Goal: Information Seeking & Learning: Learn about a topic

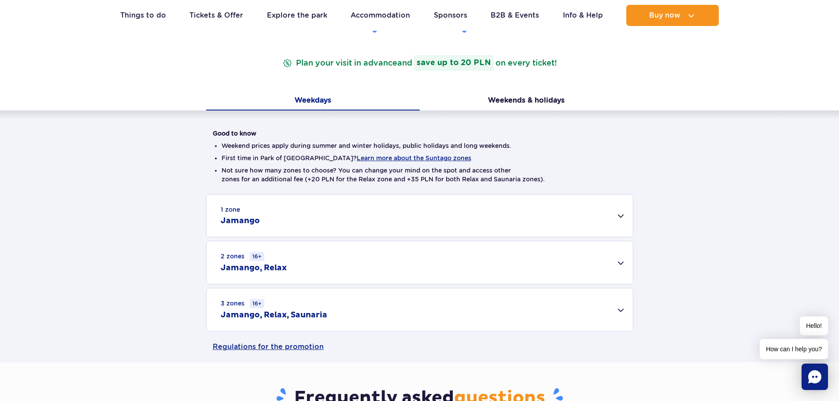
scroll to position [132, 0]
click at [619, 217] on div "1 zone Jamango" at bounding box center [419, 215] width 426 height 42
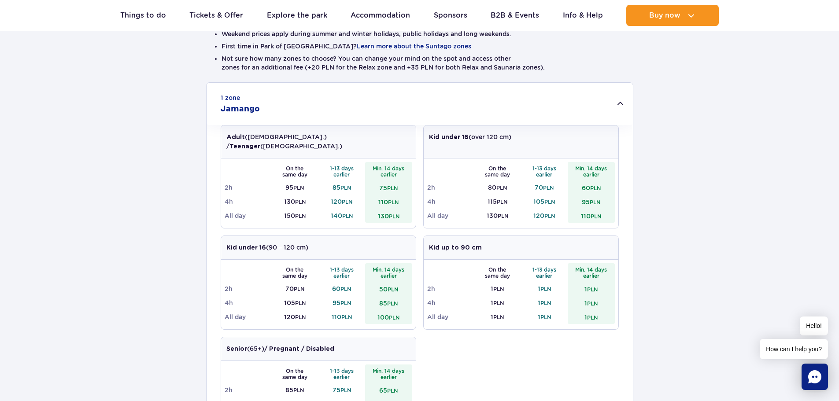
scroll to position [264, 0]
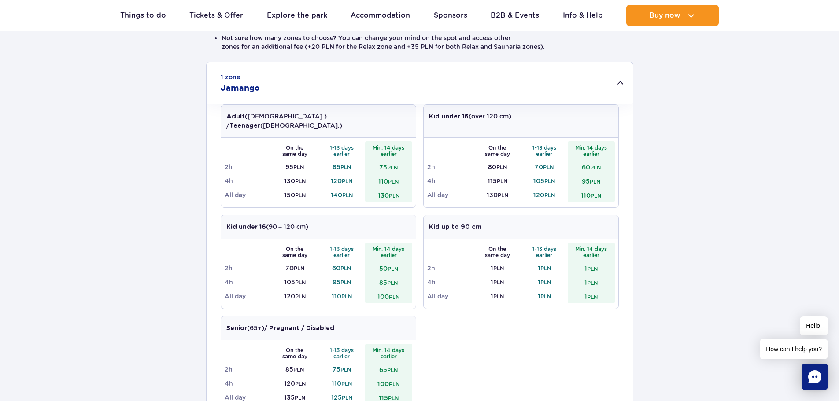
click at [239, 88] on h2 "Jamango" at bounding box center [240, 88] width 39 height 11
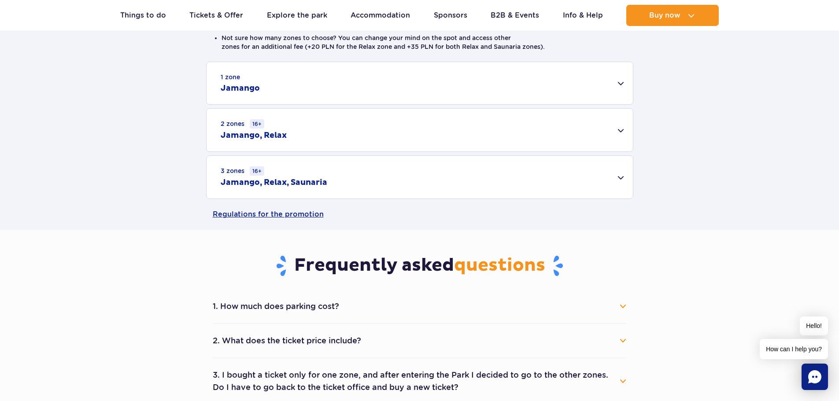
click at [621, 131] on div "2 zones 16+ Jamango, Relax" at bounding box center [419, 130] width 426 height 43
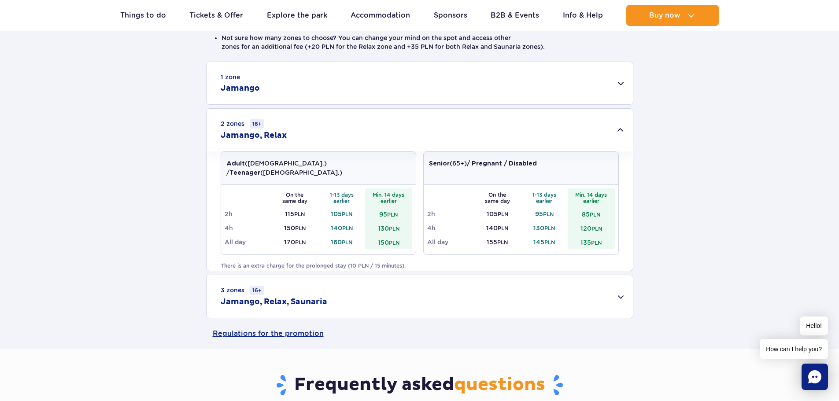
click at [618, 132] on div "2 zones 16+ Jamango, Relax" at bounding box center [419, 130] width 426 height 43
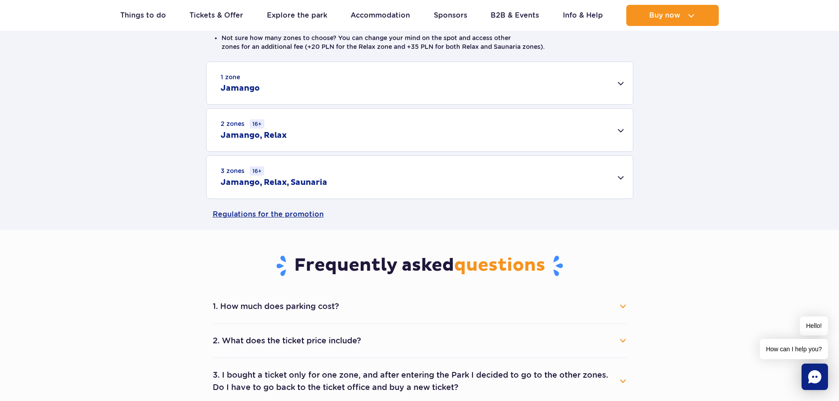
click at [622, 177] on div "3 zones 16+ Jamango, Relax, Saunaria" at bounding box center [419, 177] width 426 height 43
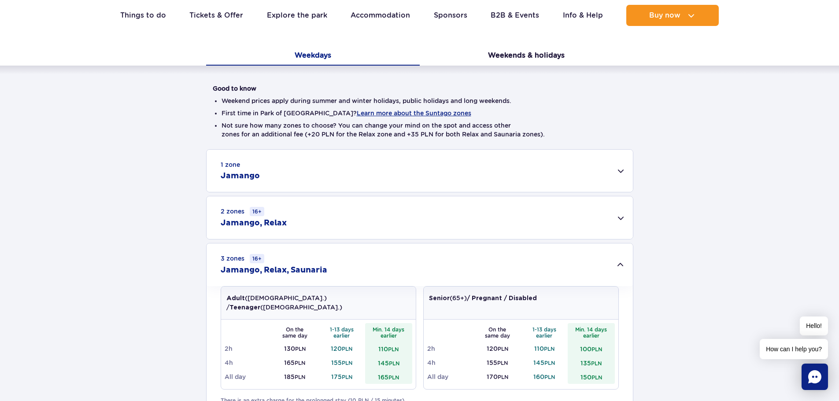
scroll to position [176, 0]
click at [622, 268] on div "3 zones 16+ Jamango, Relax, Saunaria" at bounding box center [419, 265] width 426 height 43
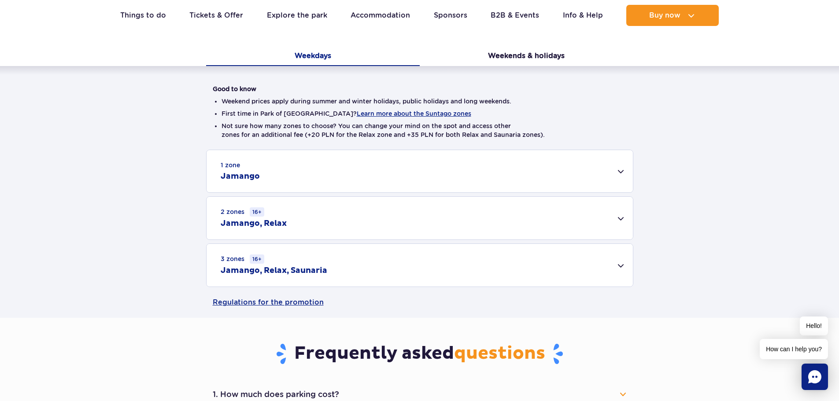
click at [622, 219] on div "2 zones 16+ Jamango, Relax" at bounding box center [419, 218] width 426 height 43
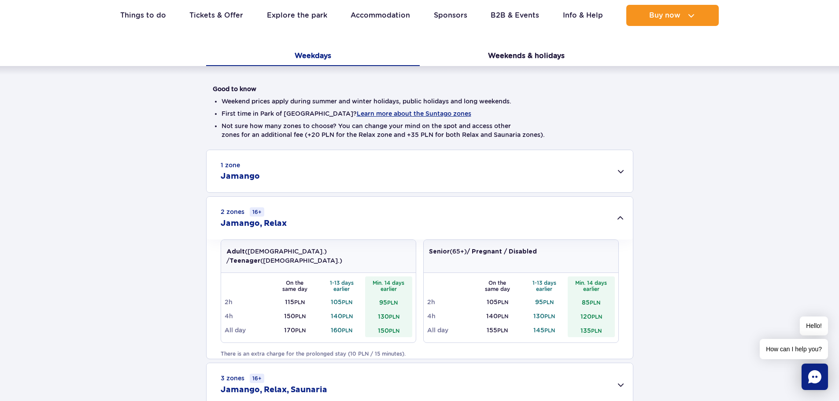
click at [622, 220] on div "2 zones 16+ Jamango, Relax" at bounding box center [419, 218] width 426 height 43
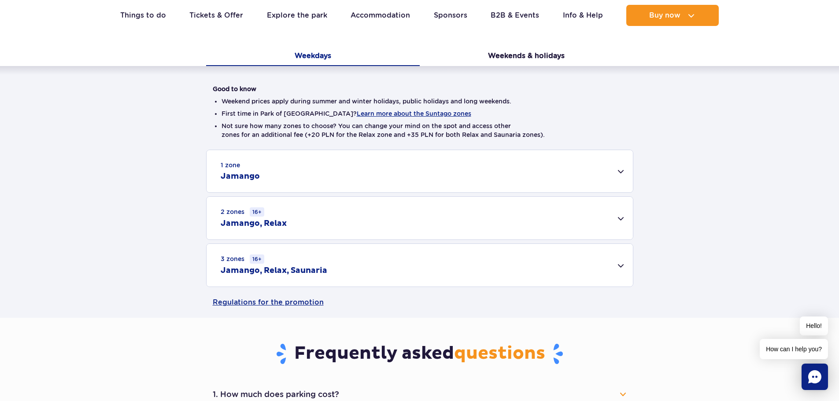
click at [619, 265] on div "3 zones 16+ Jamango, Relax, Saunaria" at bounding box center [419, 265] width 426 height 43
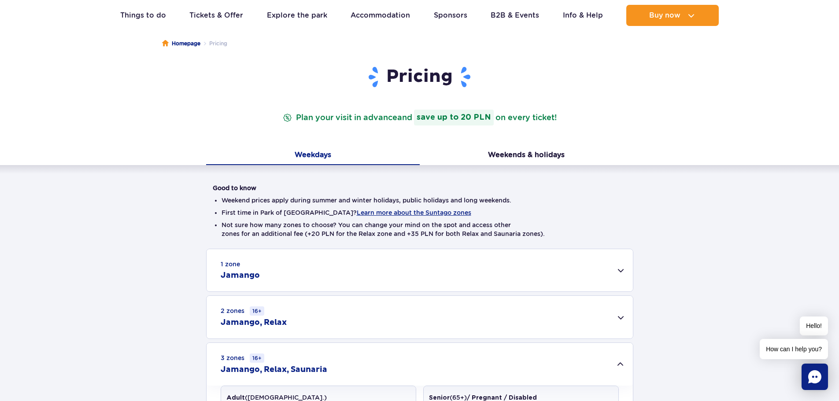
scroll to position [0, 0]
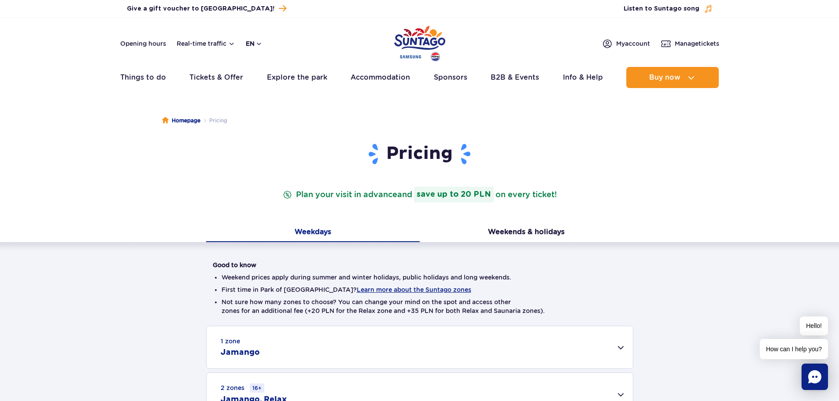
click at [260, 45] on button "en" at bounding box center [254, 43] width 17 height 9
click at [254, 81] on button "EN" at bounding box center [259, 80] width 25 height 9
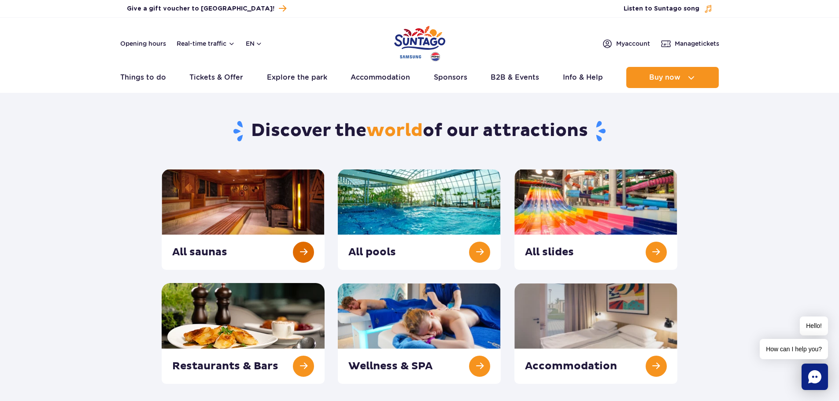
click at [278, 219] on link at bounding box center [243, 219] width 163 height 101
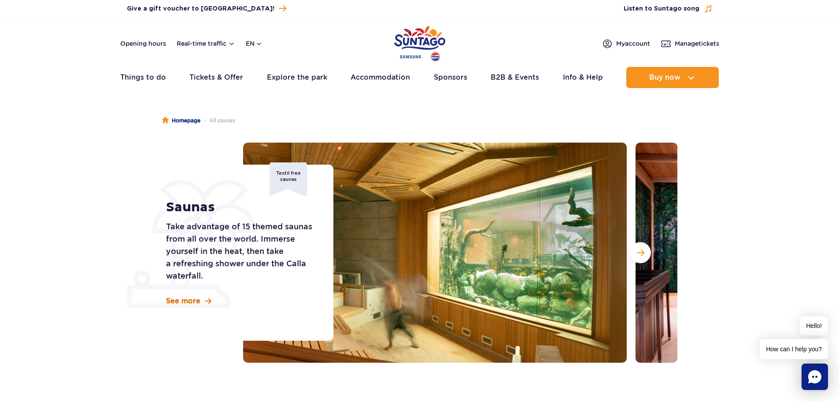
click at [192, 302] on span "See more" at bounding box center [183, 301] width 34 height 10
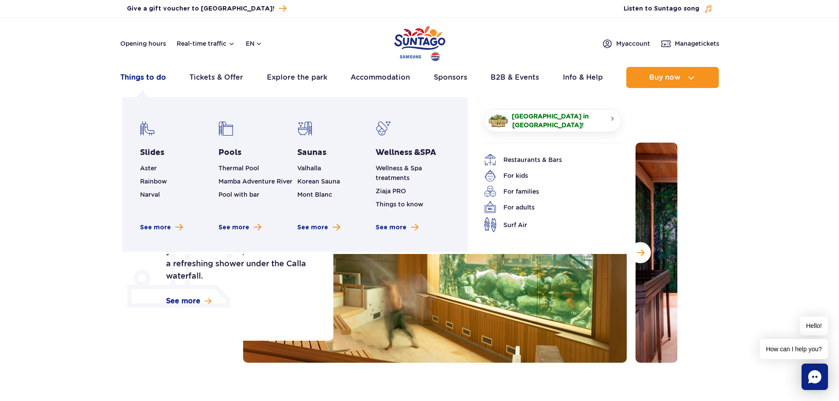
click at [147, 76] on link "Things to do" at bounding box center [143, 77] width 46 height 21
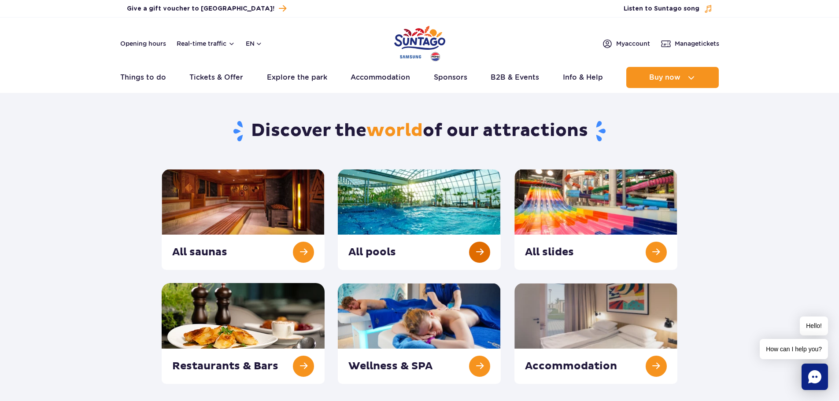
click at [476, 250] on link at bounding box center [419, 219] width 163 height 101
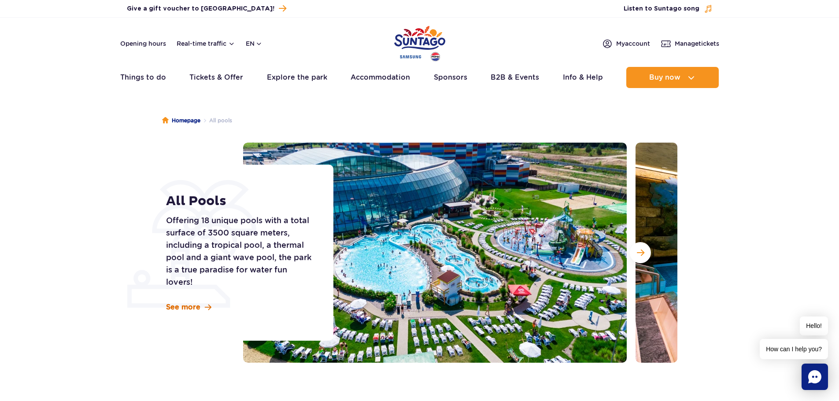
click at [187, 304] on span "See more" at bounding box center [183, 307] width 34 height 10
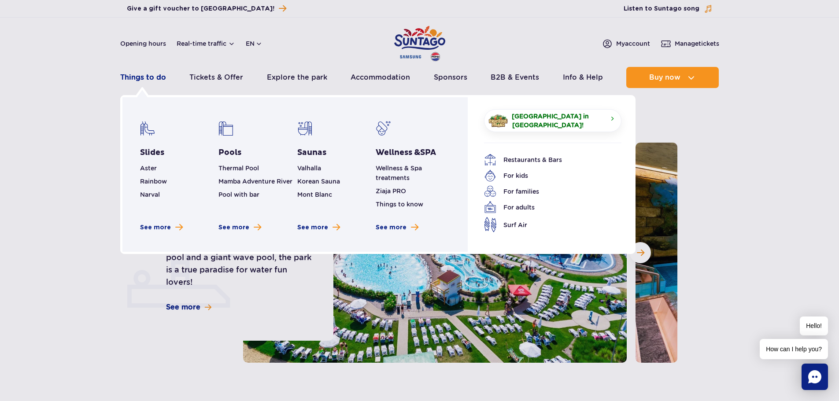
click at [134, 75] on link "Things to do" at bounding box center [143, 77] width 46 height 21
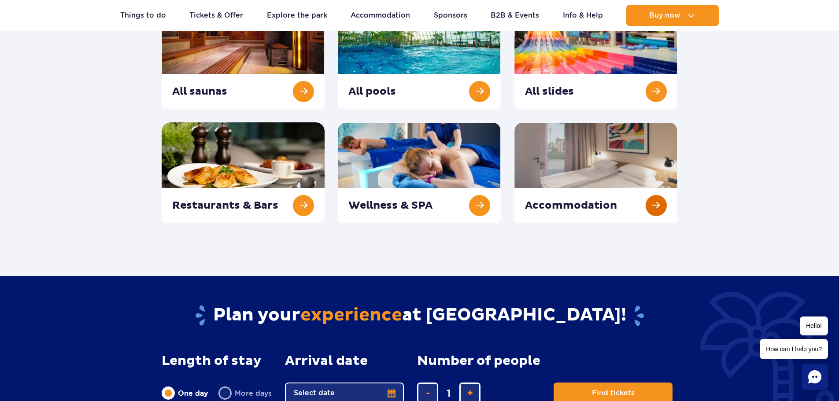
scroll to position [176, 0]
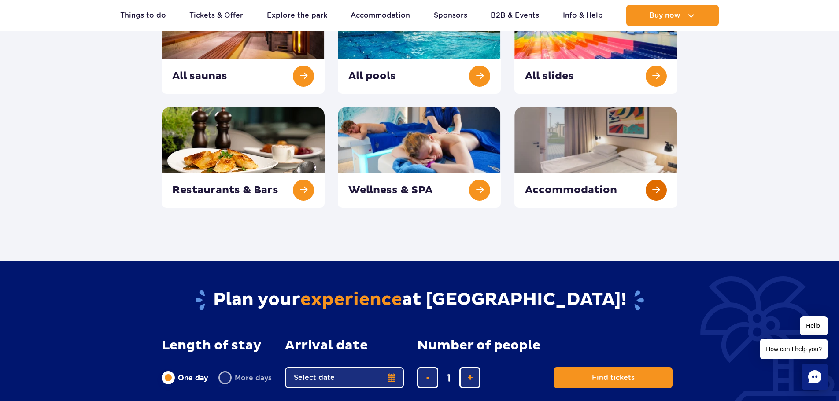
click at [653, 189] on link at bounding box center [595, 157] width 163 height 101
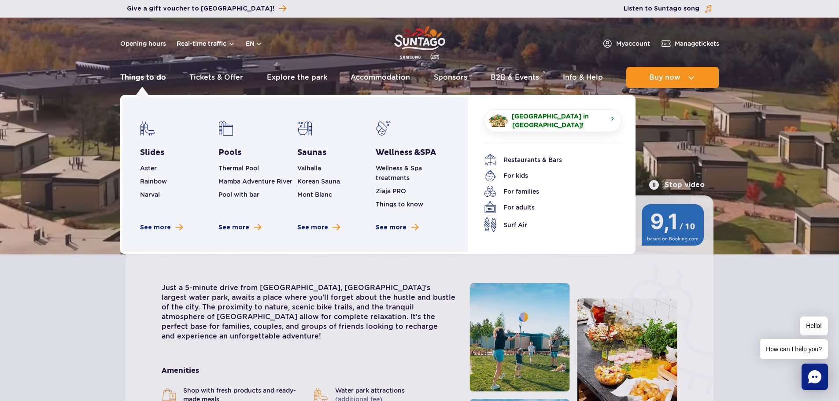
click at [125, 77] on link "Things to do" at bounding box center [143, 77] width 46 height 21
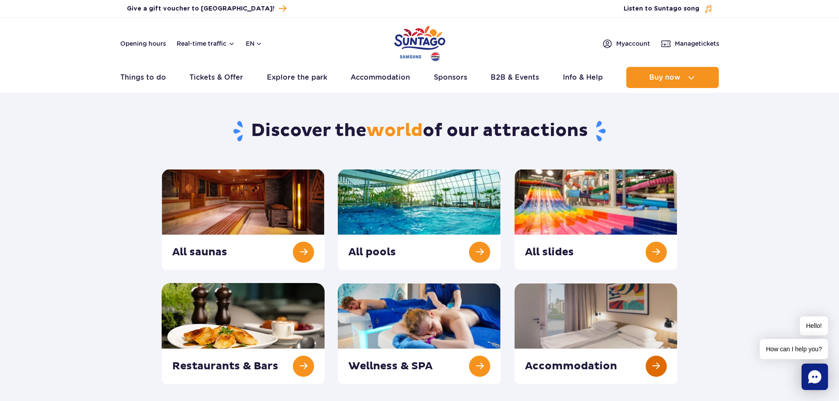
click at [653, 367] on link at bounding box center [595, 333] width 163 height 101
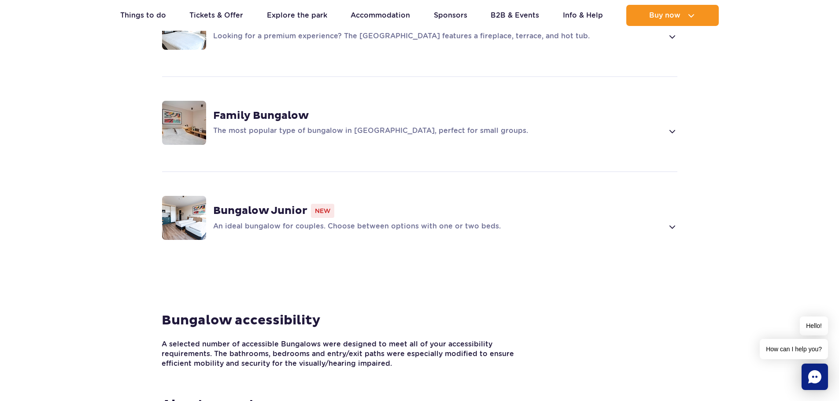
scroll to position [792, 0]
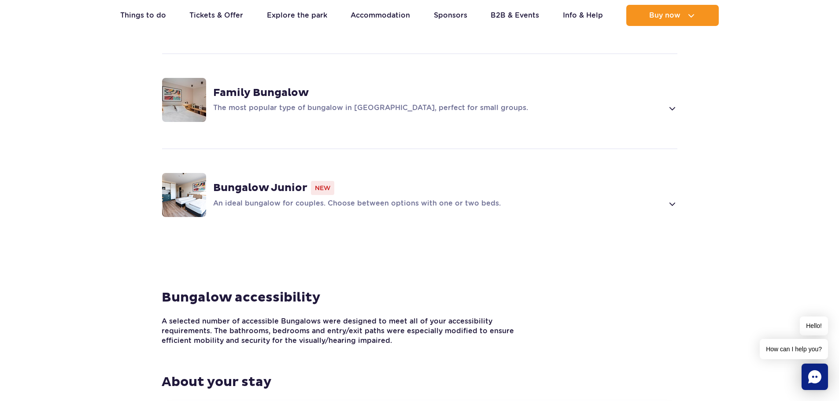
click at [669, 103] on span at bounding box center [671, 108] width 10 height 11
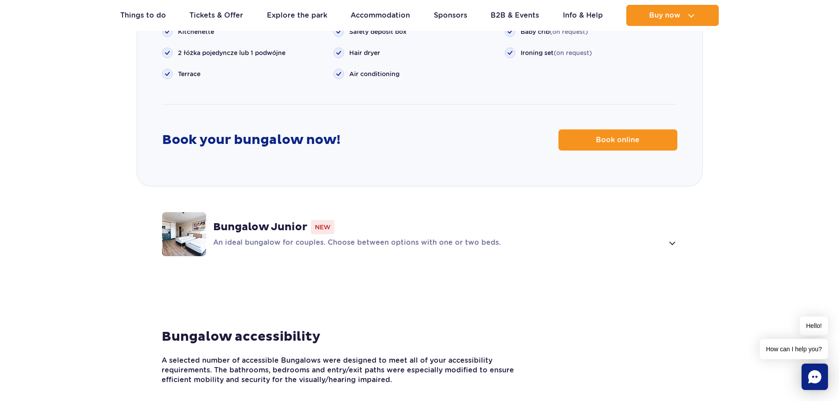
scroll to position [1226, 0]
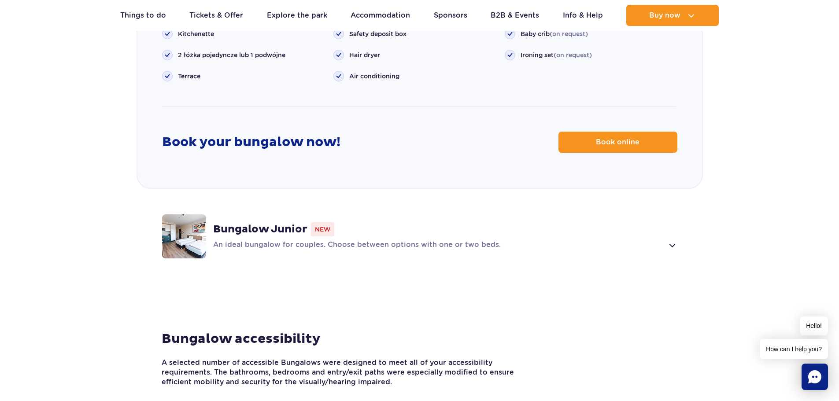
click at [287, 223] on strong "Bungalow Junior" at bounding box center [260, 229] width 94 height 13
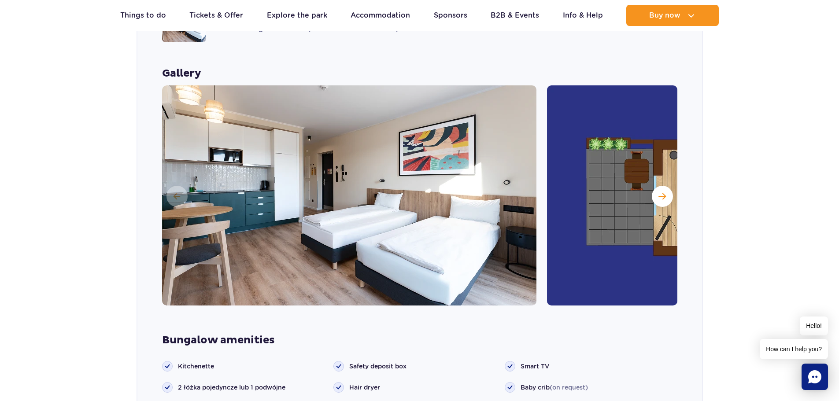
scroll to position [968, 0]
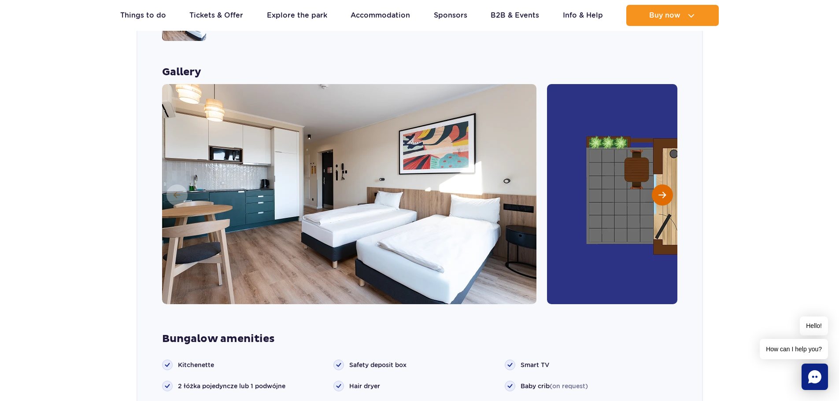
click at [659, 191] on span "Next slide" at bounding box center [661, 195] width 7 height 8
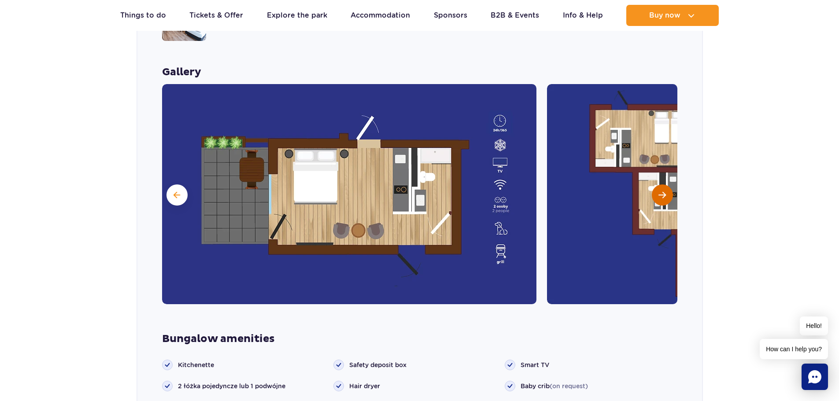
click at [663, 191] on span "Next slide" at bounding box center [661, 195] width 7 height 8
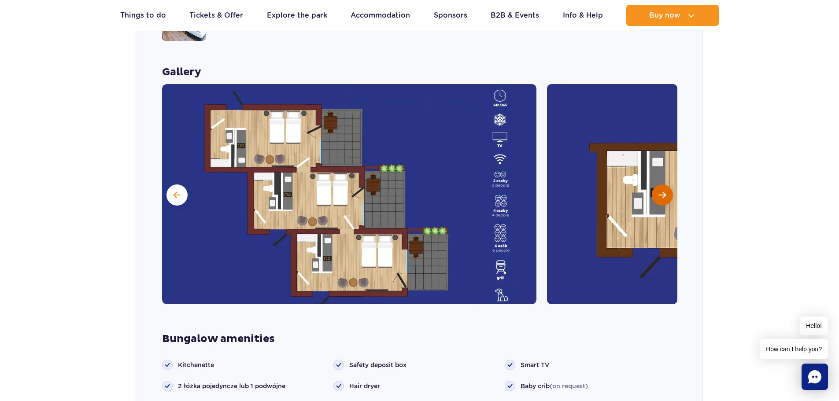
click at [663, 191] on span "Next slide" at bounding box center [661, 195] width 7 height 8
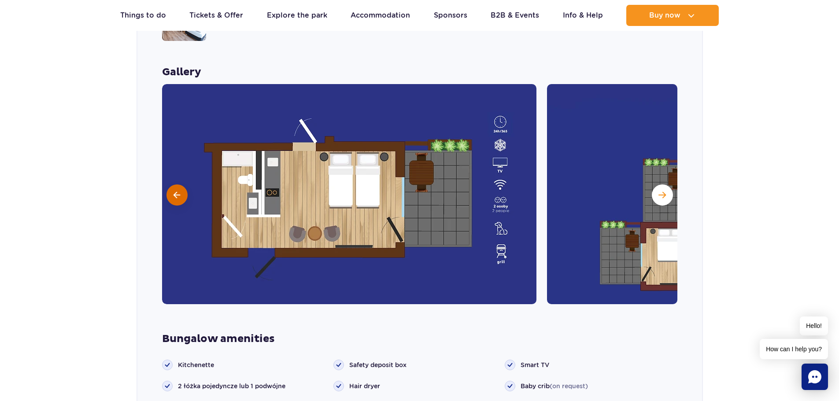
click at [171, 184] on button at bounding box center [176, 194] width 21 height 21
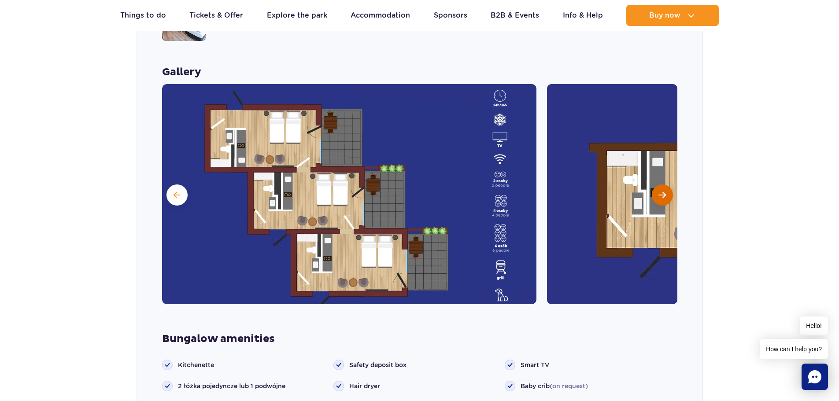
click at [659, 191] on span "Next slide" at bounding box center [661, 195] width 7 height 8
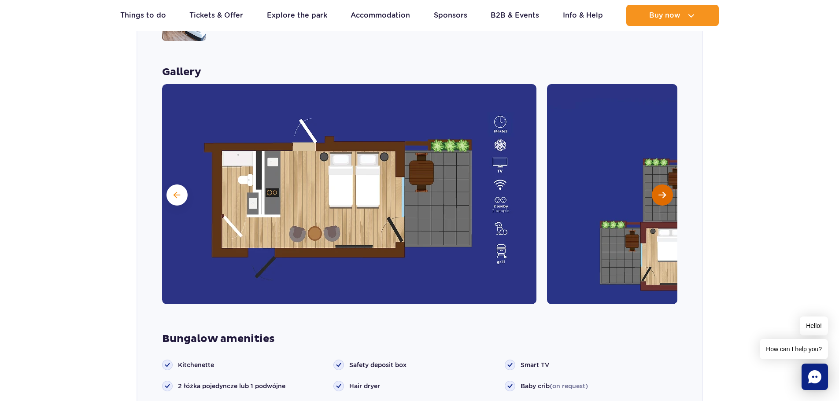
click at [659, 191] on span "Next slide" at bounding box center [661, 195] width 7 height 8
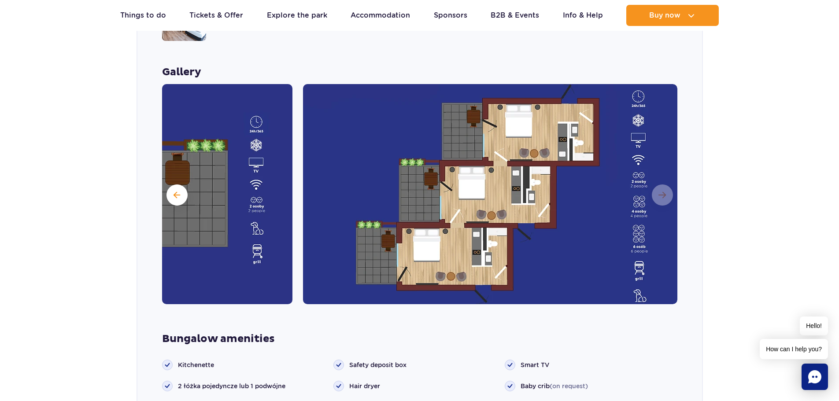
click at [658, 179] on img at bounding box center [490, 194] width 374 height 220
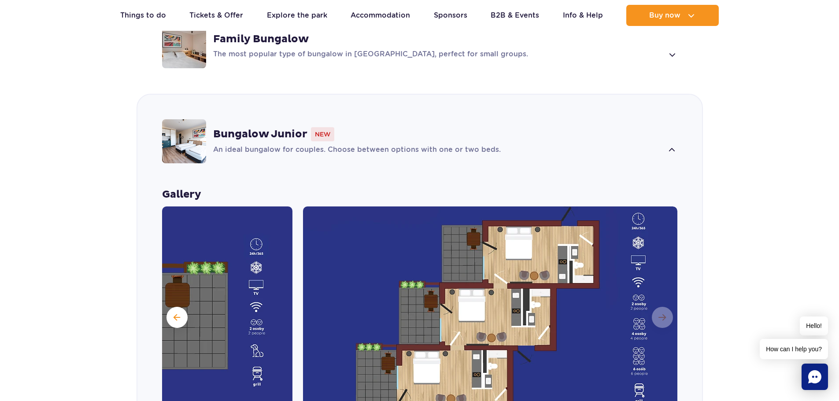
scroll to position [836, 0]
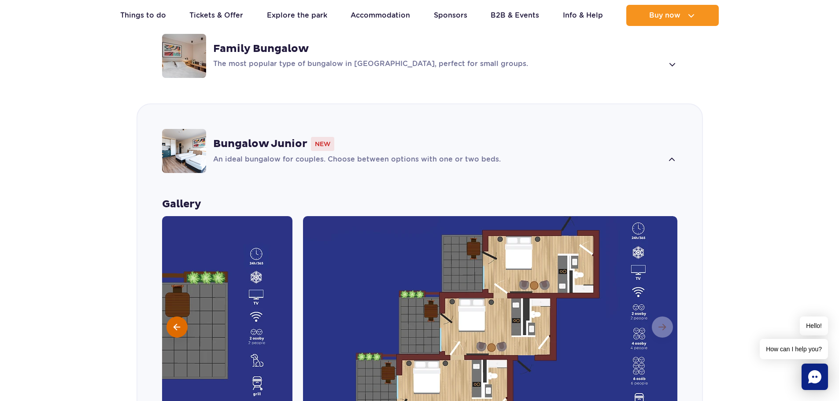
click at [168, 317] on button at bounding box center [176, 327] width 21 height 21
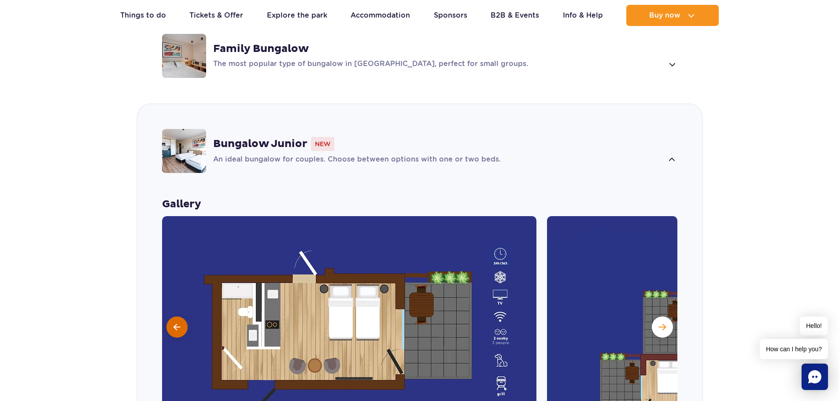
click at [169, 317] on button at bounding box center [176, 327] width 21 height 21
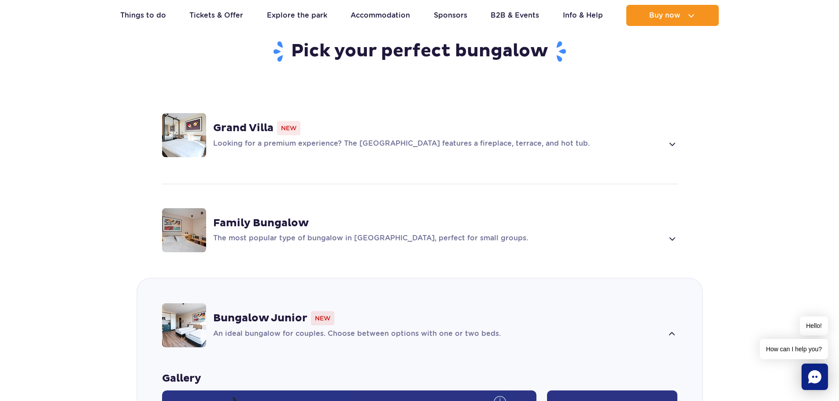
scroll to position [660, 0]
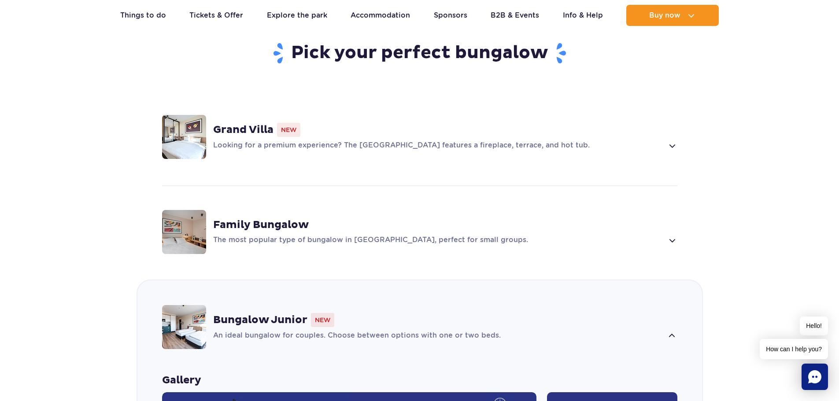
click at [674, 235] on span at bounding box center [671, 240] width 10 height 11
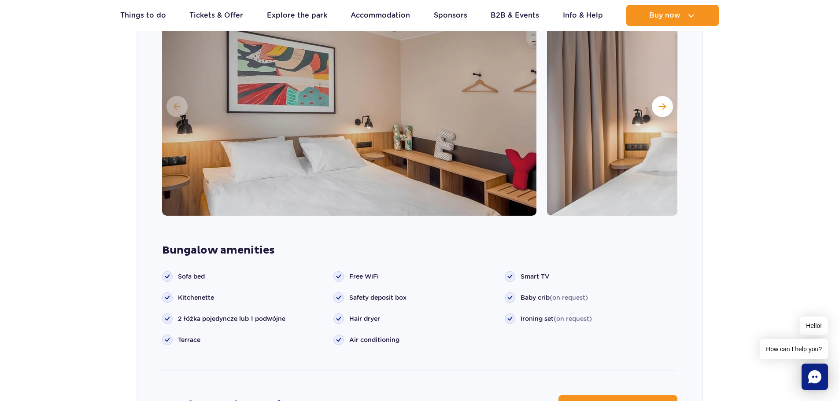
scroll to position [961, 0]
click at [666, 96] on button "Next slide" at bounding box center [662, 106] width 21 height 21
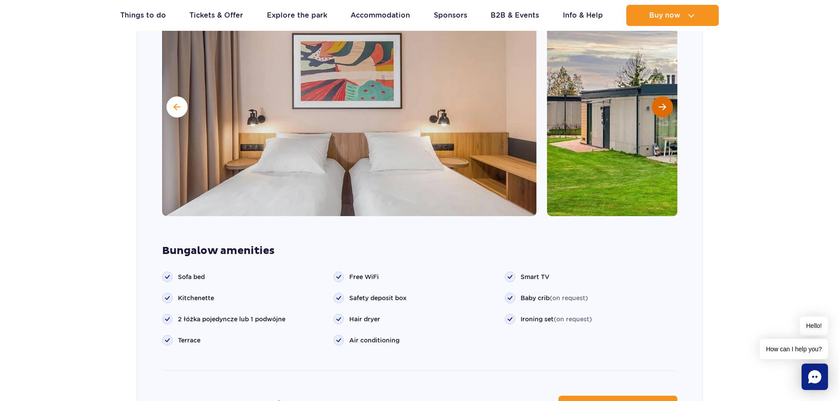
click at [668, 96] on button "Next slide" at bounding box center [662, 106] width 21 height 21
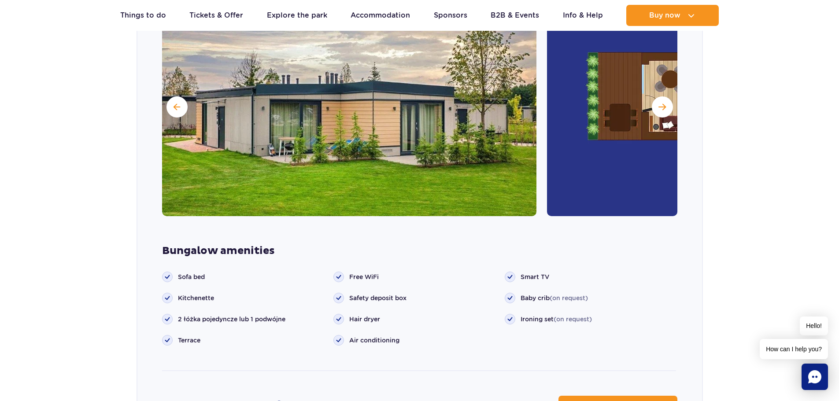
scroll to position [917, 0]
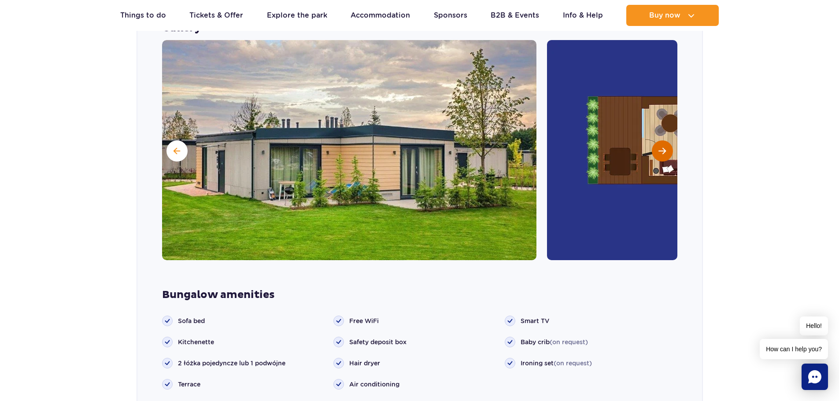
click at [661, 147] on span "Next slide" at bounding box center [661, 151] width 7 height 8
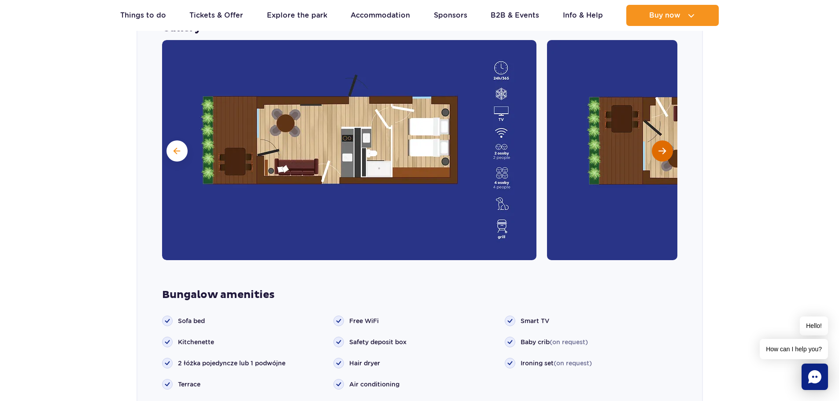
click at [661, 147] on span "Next slide" at bounding box center [661, 151] width 7 height 8
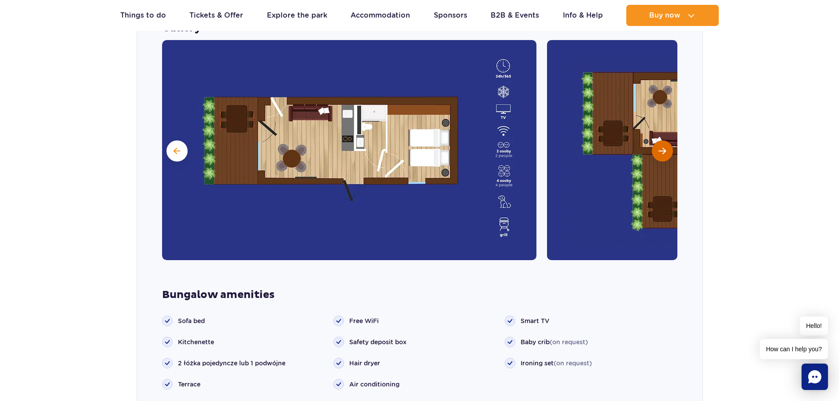
click at [661, 147] on span "Next slide" at bounding box center [661, 151] width 7 height 8
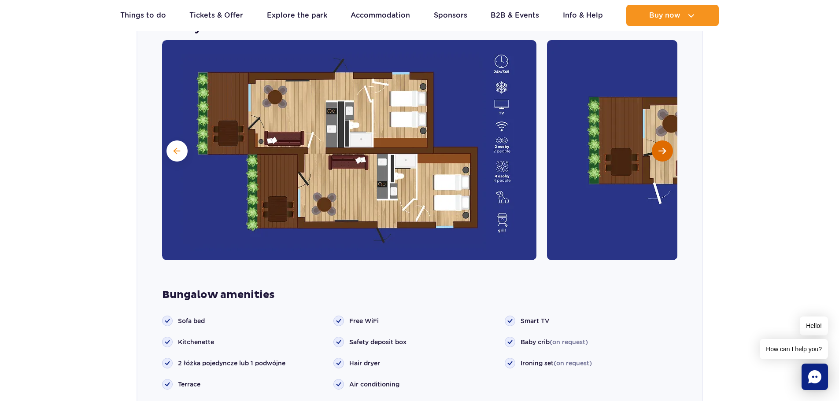
click at [661, 147] on span "Next slide" at bounding box center [661, 151] width 7 height 8
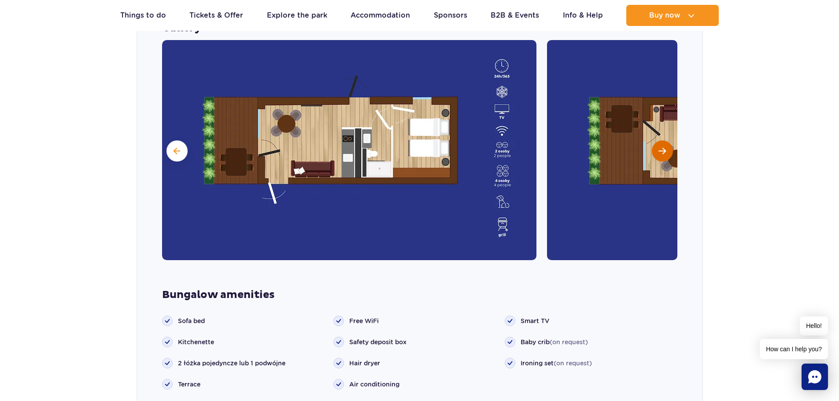
click at [661, 147] on span "Next slide" at bounding box center [661, 151] width 7 height 8
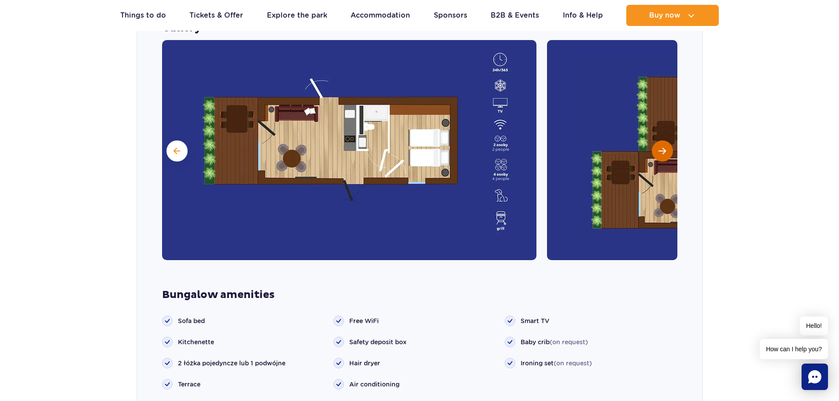
click at [661, 147] on span "Next slide" at bounding box center [661, 151] width 7 height 8
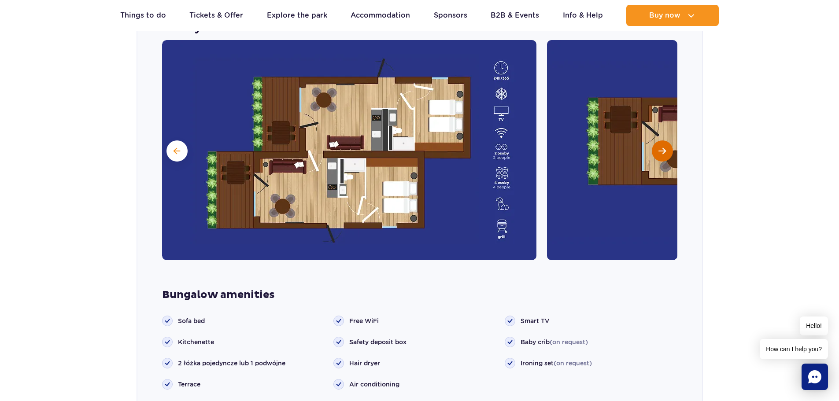
click at [661, 147] on span "Next slide" at bounding box center [661, 151] width 7 height 8
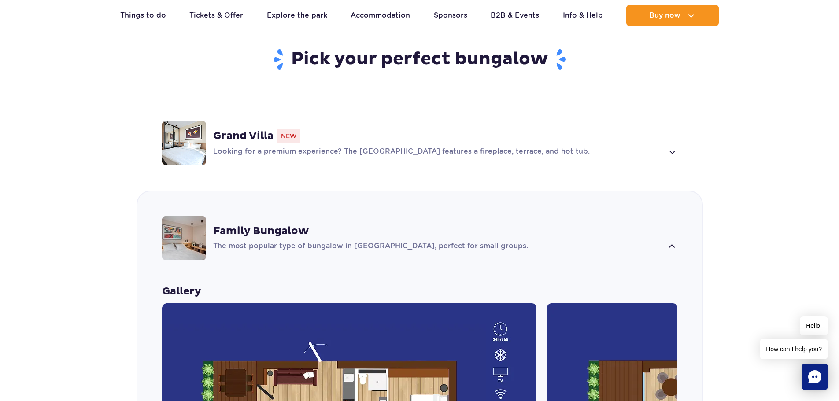
scroll to position [653, 0]
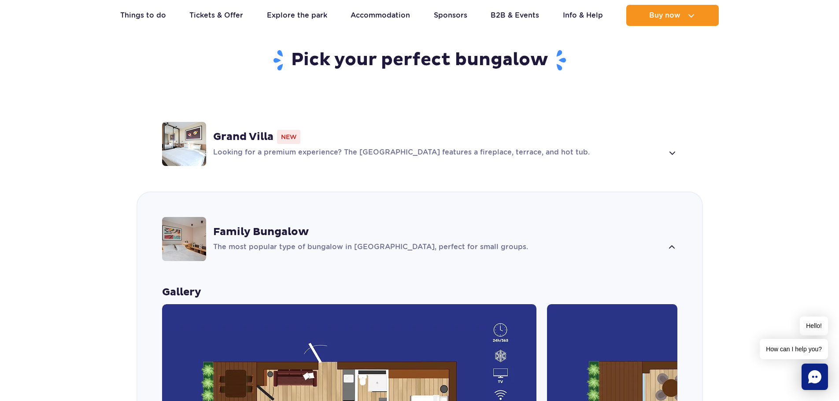
click at [672, 147] on span at bounding box center [671, 152] width 10 height 11
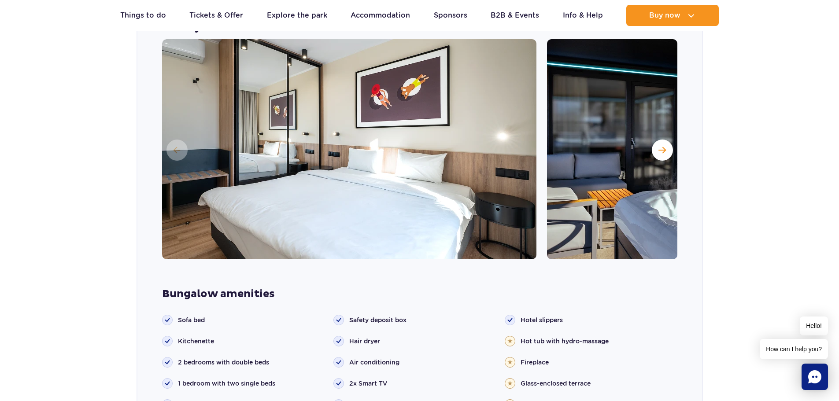
scroll to position [822, 0]
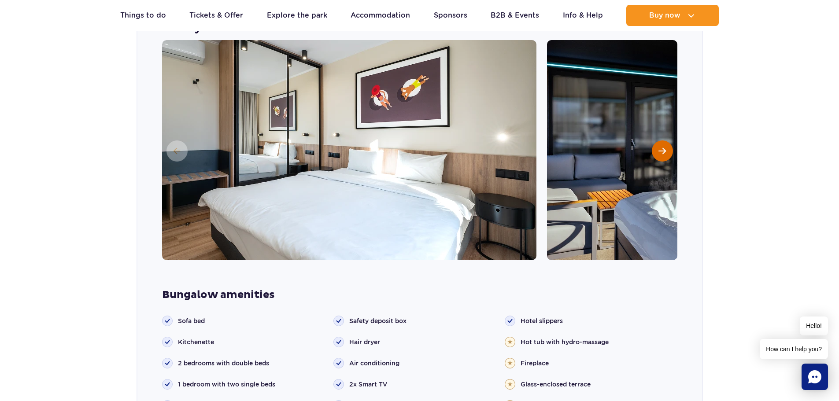
click at [666, 140] on button "Next slide" at bounding box center [662, 150] width 21 height 21
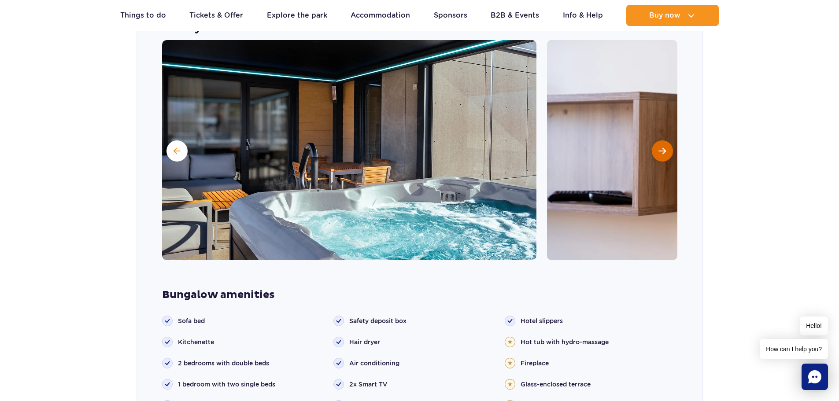
click at [666, 140] on button "Next slide" at bounding box center [662, 150] width 21 height 21
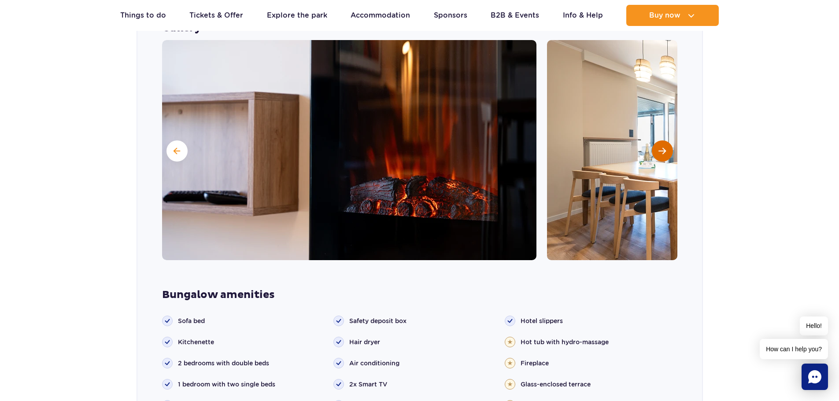
click at [666, 140] on button "Next slide" at bounding box center [662, 150] width 21 height 21
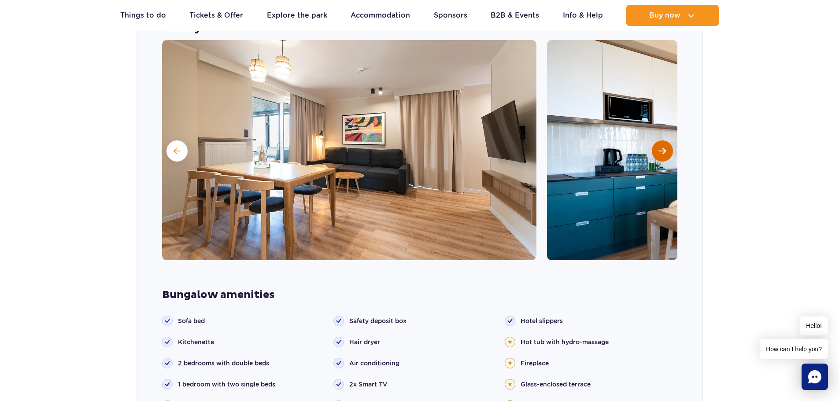
click at [666, 140] on button "Next slide" at bounding box center [662, 150] width 21 height 21
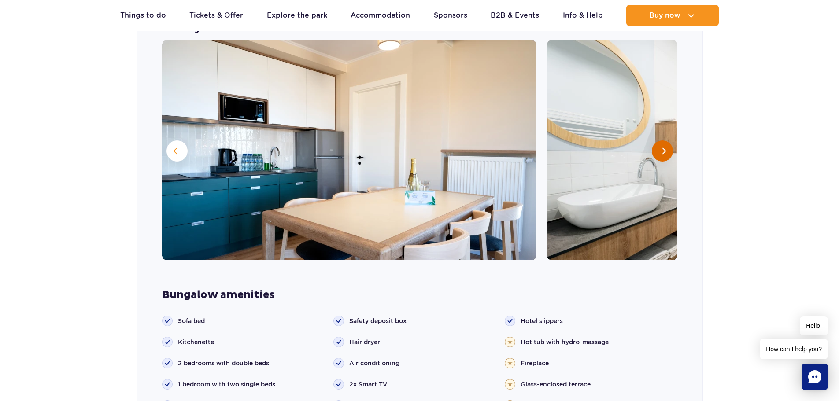
click at [666, 140] on button "Next slide" at bounding box center [662, 150] width 21 height 21
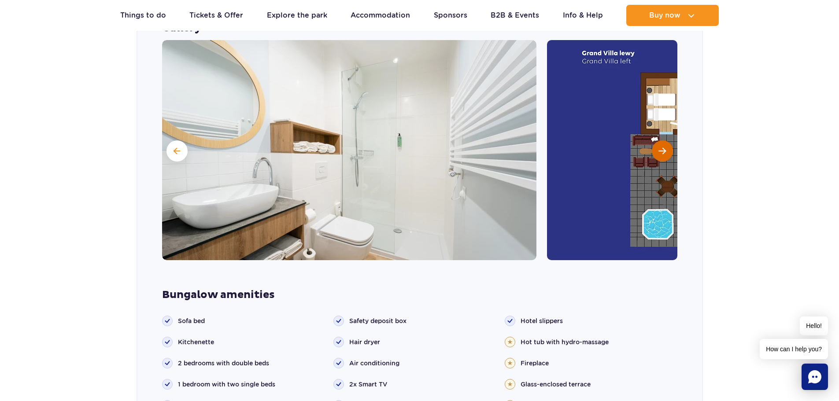
click at [666, 140] on button "Next slide" at bounding box center [662, 150] width 21 height 21
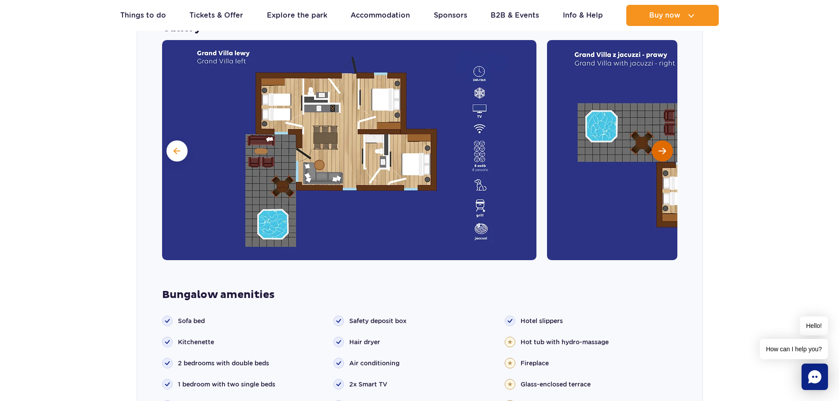
click at [666, 140] on button "Next slide" at bounding box center [662, 150] width 21 height 21
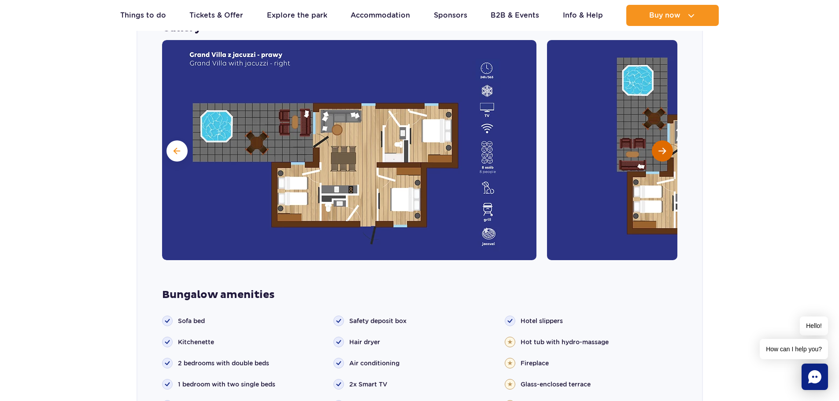
click at [666, 140] on button "Next slide" at bounding box center [662, 150] width 21 height 21
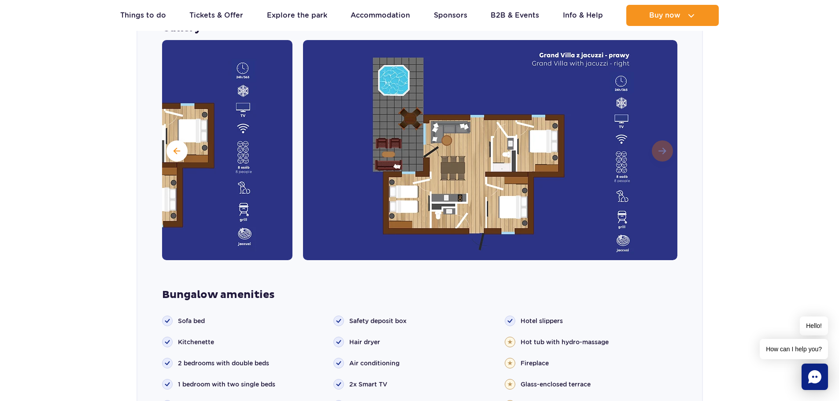
click at [666, 135] on img at bounding box center [490, 150] width 374 height 220
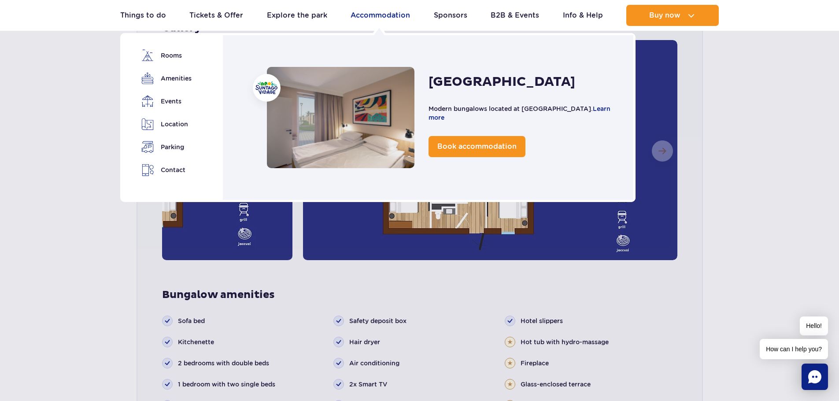
click at [364, 15] on link "Accommodation" at bounding box center [379, 15] width 59 height 21
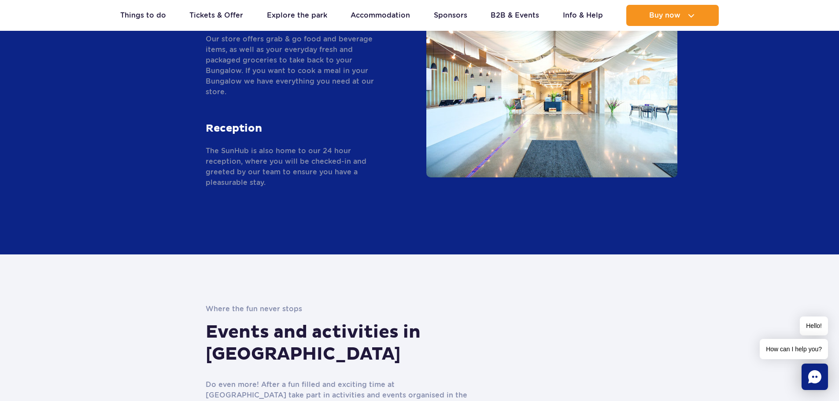
scroll to position [1541, 0]
